Goal: Task Accomplishment & Management: Manage account settings

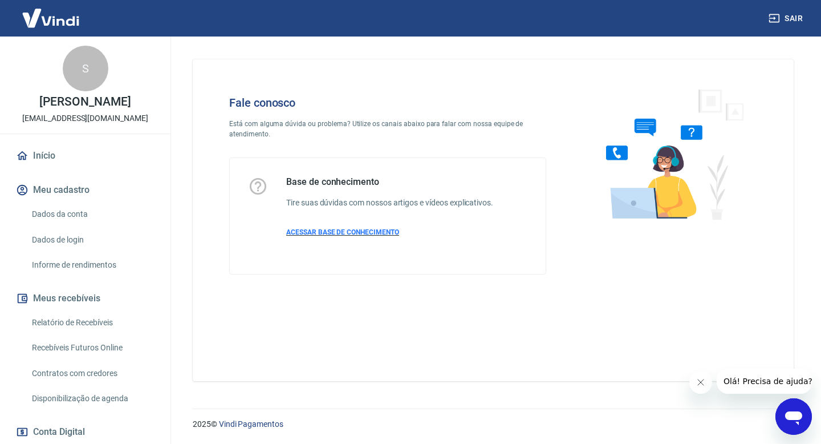
click at [338, 231] on span "ACESSAR BASE DE CONHECIMENTO" at bounding box center [342, 232] width 113 height 8
